Goal: Download file/media

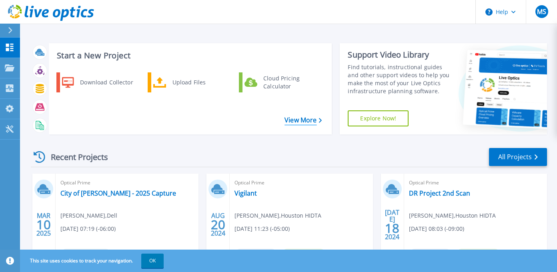
click at [294, 118] on link "View More" at bounding box center [303, 120] width 37 height 8
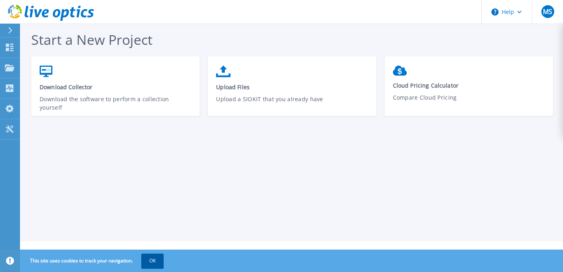
click at [156, 267] on button "OK" at bounding box center [152, 261] width 22 height 14
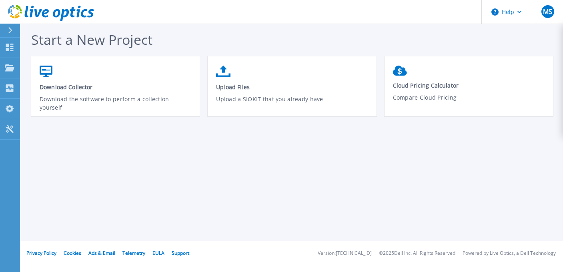
click at [4, 30] on button at bounding box center [10, 31] width 20 height 14
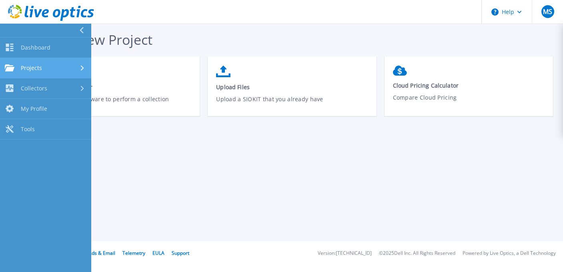
click at [34, 76] on link "Projects Projects" at bounding box center [45, 68] width 91 height 20
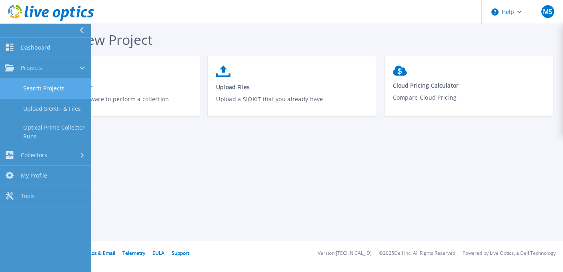
click at [40, 85] on link "Search Projects" at bounding box center [45, 88] width 91 height 20
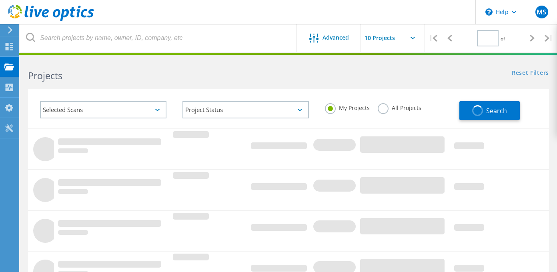
type input "1"
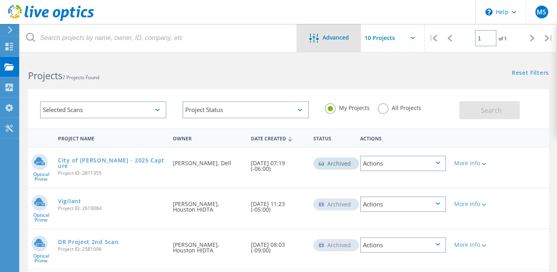
click at [323, 40] on span "Advanced" at bounding box center [336, 38] width 26 height 6
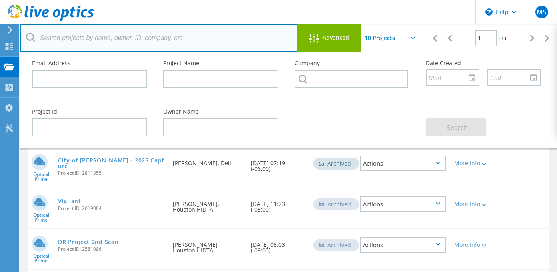
click at [110, 38] on input "text" at bounding box center [158, 38] width 277 height 28
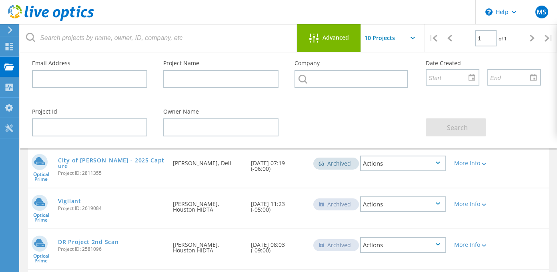
click at [490, 116] on div "Search" at bounding box center [483, 123] width 131 height 44
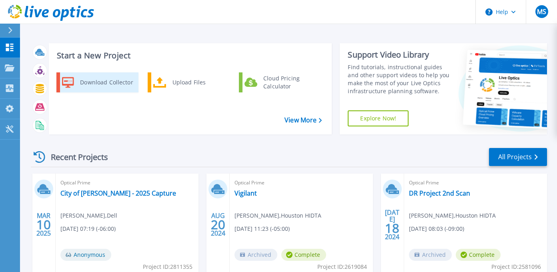
click at [102, 84] on div "Download Collector" at bounding box center [106, 82] width 60 height 16
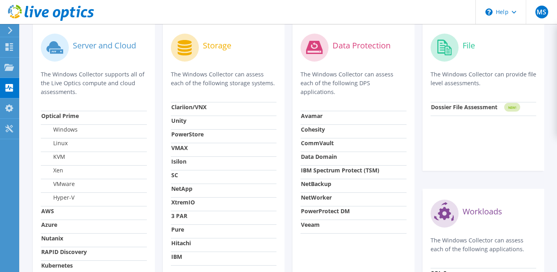
scroll to position [262, 0]
drag, startPoint x: 243, startPoint y: 111, endPoint x: 187, endPoint y: 93, distance: 58.2
click at [187, 93] on div "Storage The Windows Collector can assess each of the following storage systems.…" at bounding box center [224, 180] width 122 height 314
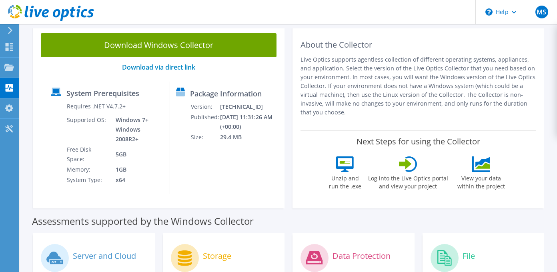
scroll to position [0, 0]
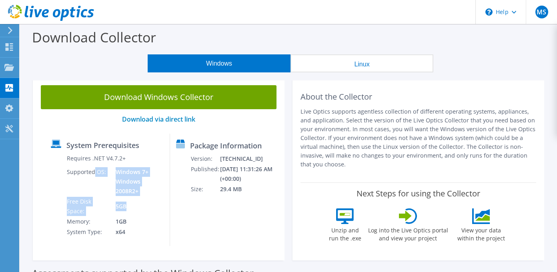
drag, startPoint x: 124, startPoint y: 211, endPoint x: 94, endPoint y: 156, distance: 63.1
click at [94, 156] on tbody "Requires .NET V4.7.2+ Supported OS: Windows 7+ Windows 2008R2+ Free Disk Space:…" at bounding box center [114, 195] width 97 height 84
click at [32, 64] on div "Windows Linux" at bounding box center [290, 63] width 525 height 18
